Goal: Information Seeking & Learning: Understand process/instructions

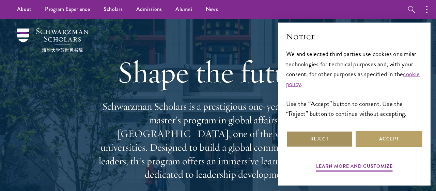
click at [332, 143] on button "Reject" at bounding box center [319, 139] width 67 height 16
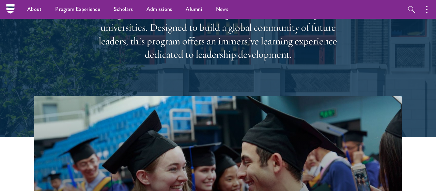
scroll to position [117, 0]
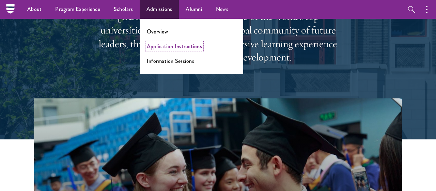
click at [163, 44] on link "Application Instructions" at bounding box center [174, 46] width 55 height 8
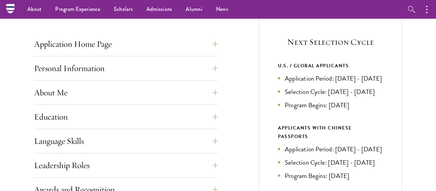
scroll to position [257, 0]
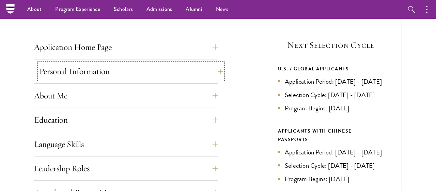
click at [214, 69] on button "Personal Information" at bounding box center [131, 71] width 184 height 16
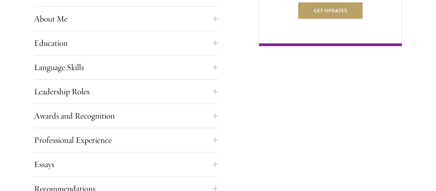
scroll to position [514, 0]
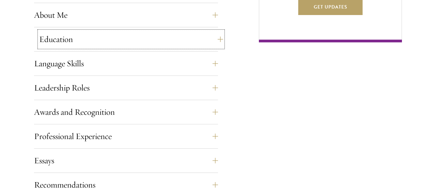
click at [213, 40] on button "Education" at bounding box center [131, 39] width 184 height 16
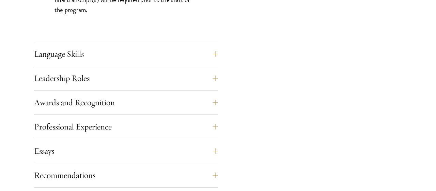
scroll to position [1212, 0]
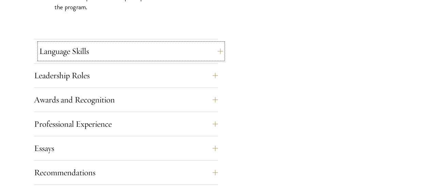
click at [214, 50] on button "Language Skills" at bounding box center [131, 51] width 184 height 16
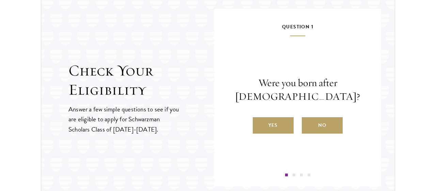
scroll to position [1087, 0]
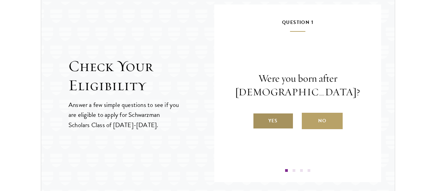
click at [277, 120] on label "Yes" at bounding box center [273, 120] width 41 height 16
click at [259, 119] on input "Yes" at bounding box center [256, 116] width 6 height 6
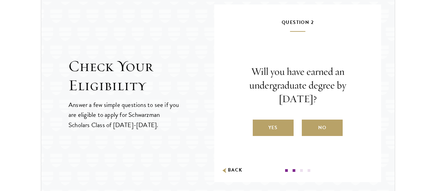
click at [277, 120] on label "Yes" at bounding box center [273, 127] width 41 height 16
click at [259, 120] on input "Yes" at bounding box center [256, 123] width 6 height 6
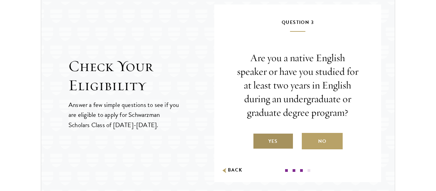
click at [280, 139] on label "Yes" at bounding box center [273, 141] width 41 height 16
click at [259, 139] on input "Yes" at bounding box center [256, 137] width 6 height 6
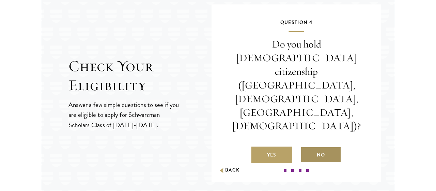
click at [321, 146] on label "No" at bounding box center [321, 154] width 41 height 16
click at [307, 147] on input "No" at bounding box center [304, 150] width 6 height 6
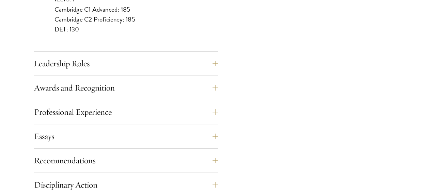
scroll to position [723, 0]
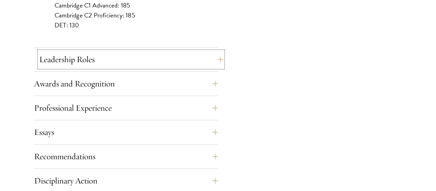
click at [214, 56] on button "Leadership Roles" at bounding box center [131, 59] width 184 height 16
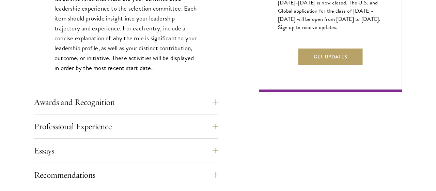
scroll to position [484, 0]
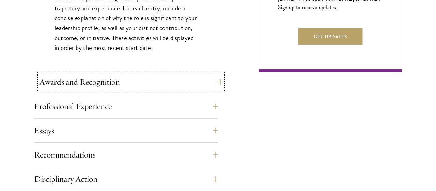
click at [216, 80] on button "Awards and Recognition" at bounding box center [131, 82] width 184 height 16
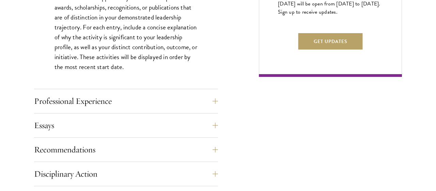
scroll to position [481, 0]
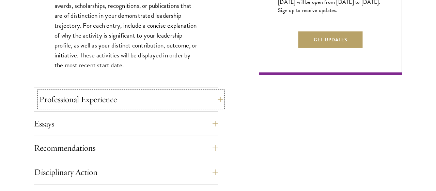
click at [213, 97] on button "Professional Experience" at bounding box center [131, 99] width 184 height 16
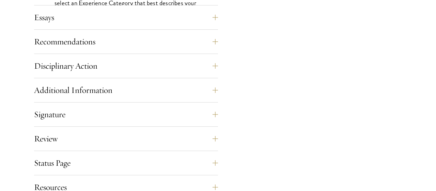
scroll to position [686, 0]
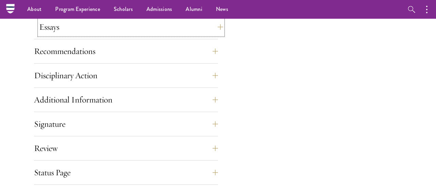
click at [218, 24] on button "Essays" at bounding box center [131, 27] width 184 height 16
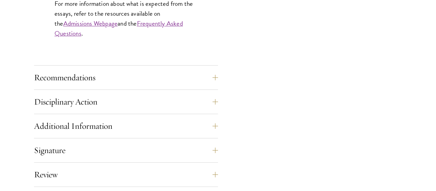
scroll to position [702, 0]
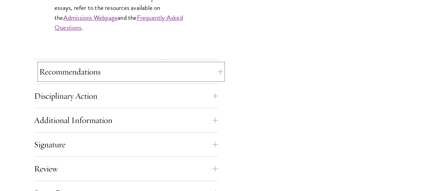
click at [217, 71] on button "Recommendations" at bounding box center [131, 71] width 184 height 16
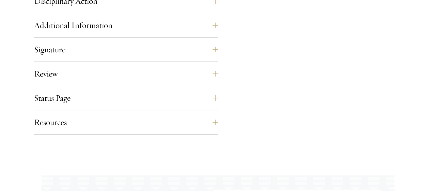
scroll to position [1155, 0]
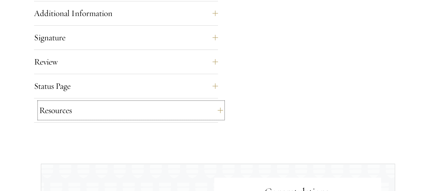
click at [210, 113] on button "Resources" at bounding box center [131, 110] width 184 height 16
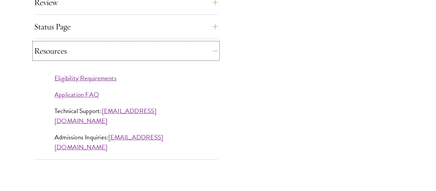
scroll to position [619, 0]
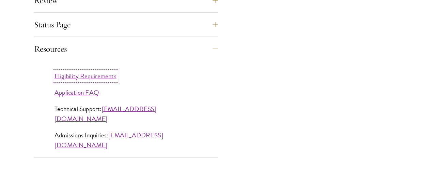
click at [112, 73] on link "Eligibility Requirements" at bounding box center [86, 76] width 62 height 10
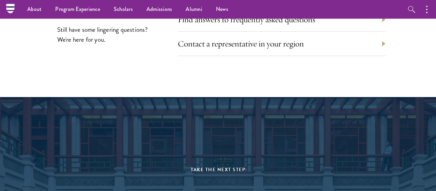
scroll to position [3059, 0]
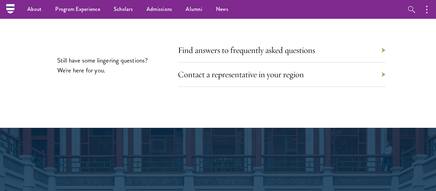
click at [382, 78] on div "Contact a representative in your region" at bounding box center [282, 74] width 208 height 24
click at [263, 79] on link "Contact a representative in your region" at bounding box center [246, 74] width 126 height 11
